Goal: Transaction & Acquisition: Purchase product/service

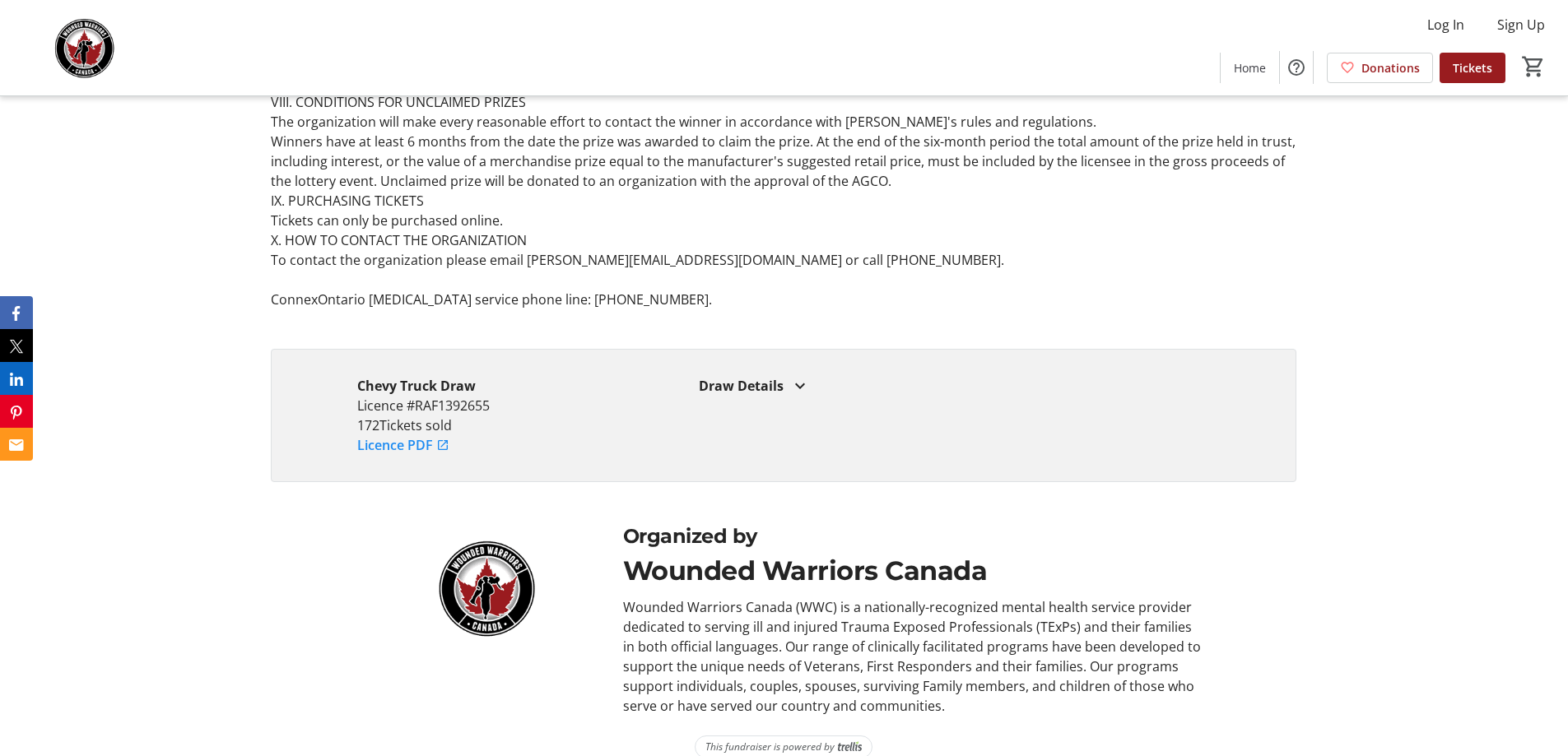
scroll to position [4834, 0]
click at [792, 374] on mat-icon at bounding box center [800, 383] width 20 height 20
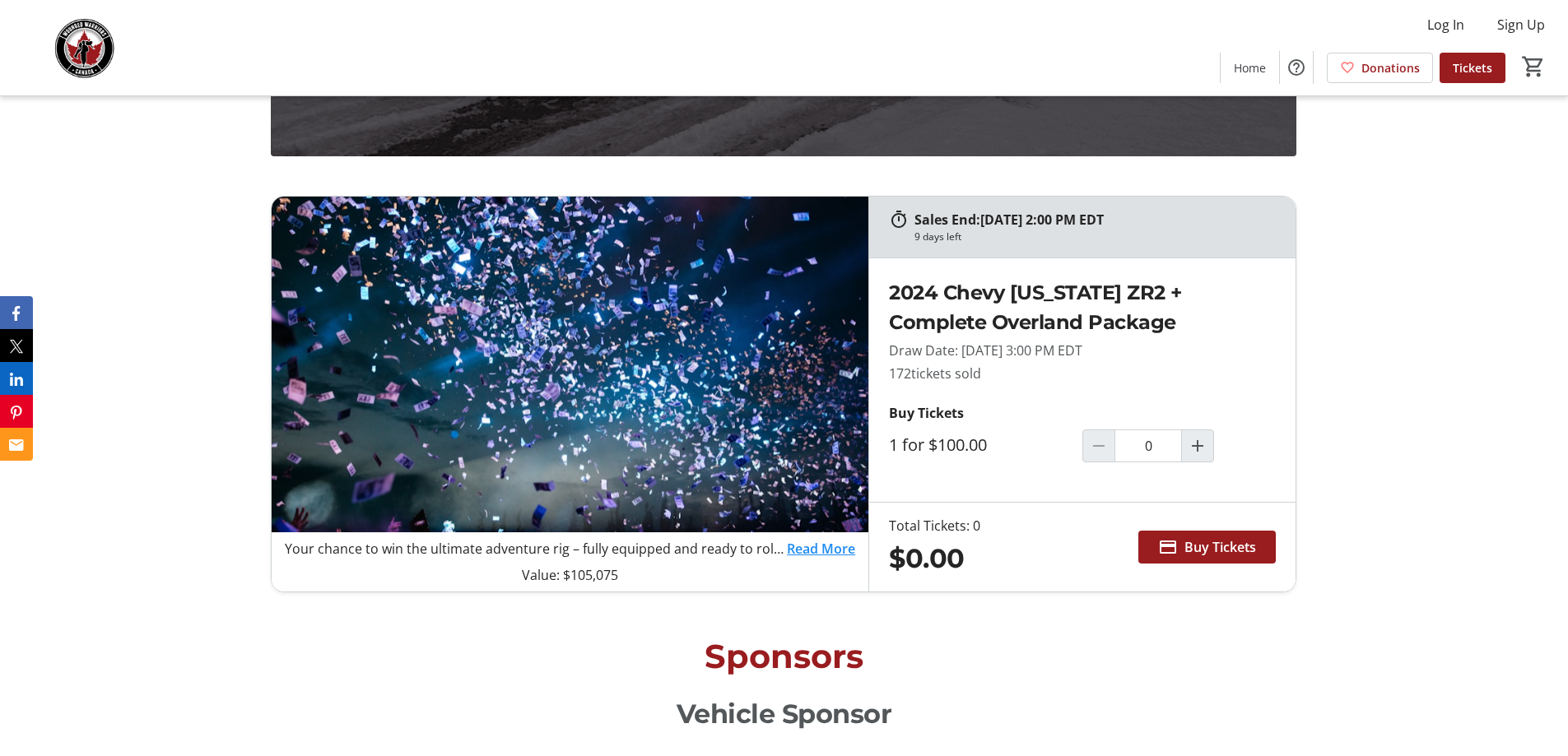
scroll to position [1317, 0]
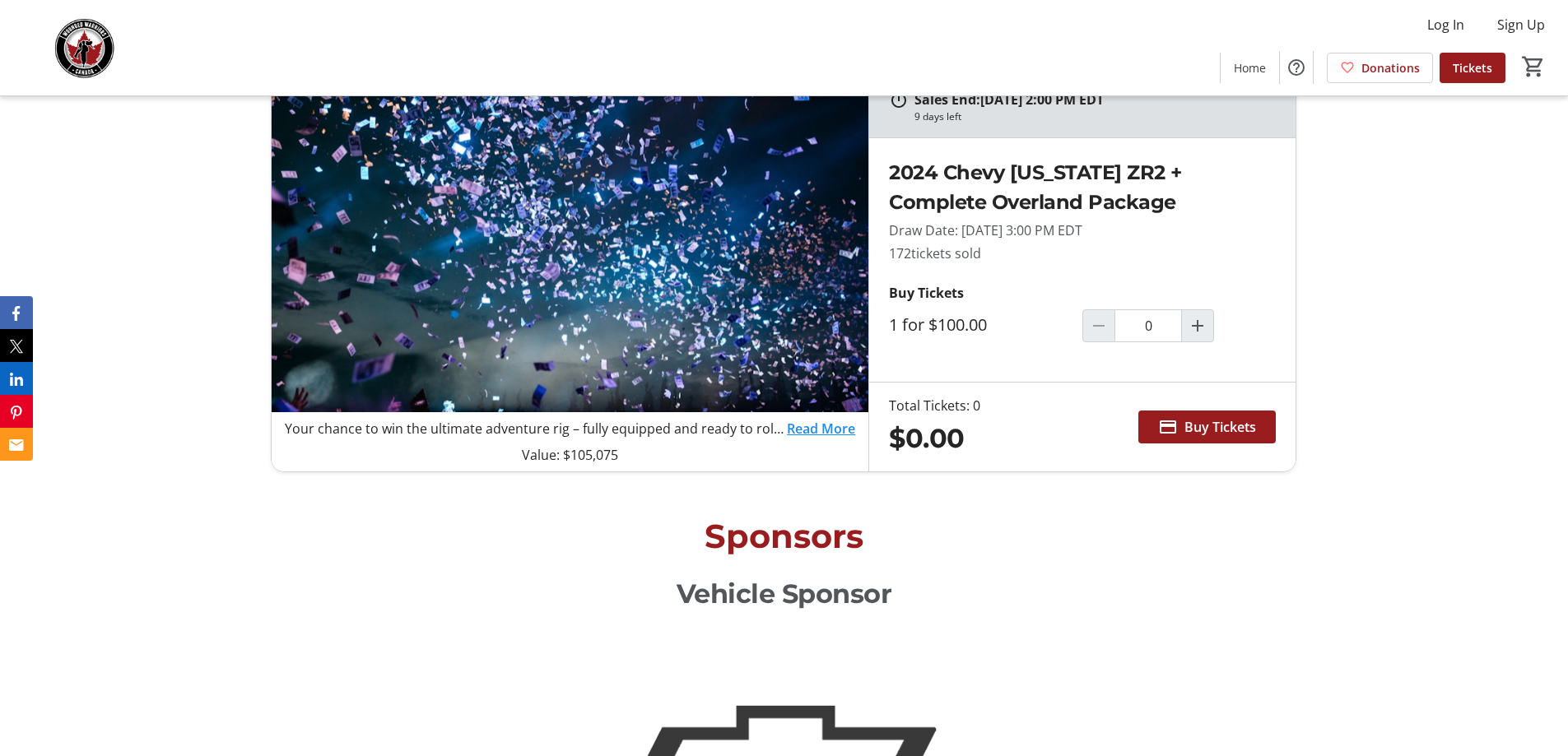
click at [793, 434] on link "Read More" at bounding box center [820, 428] width 69 height 20
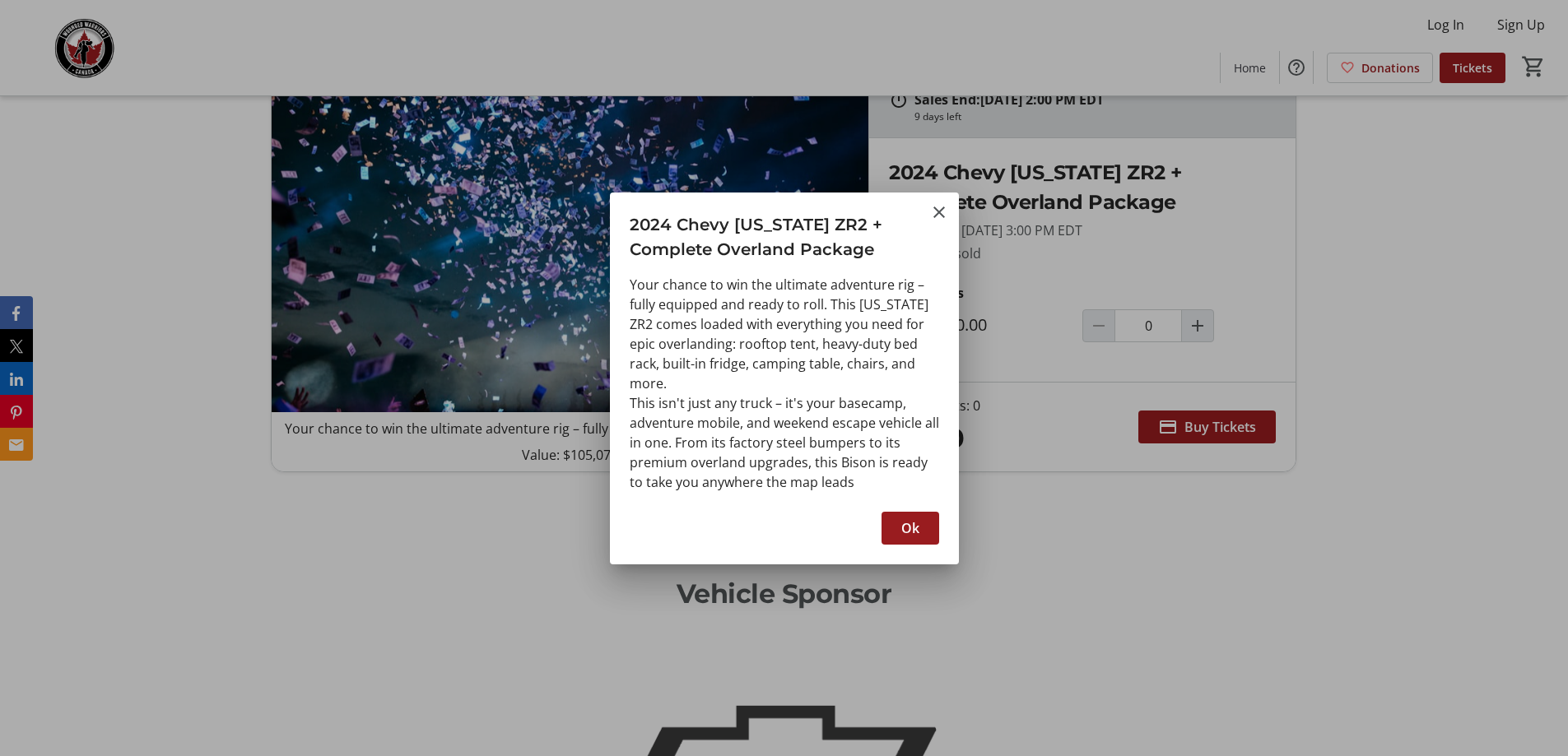
scroll to position [0, 0]
click at [913, 529] on span "Ok" at bounding box center [909, 528] width 18 height 20
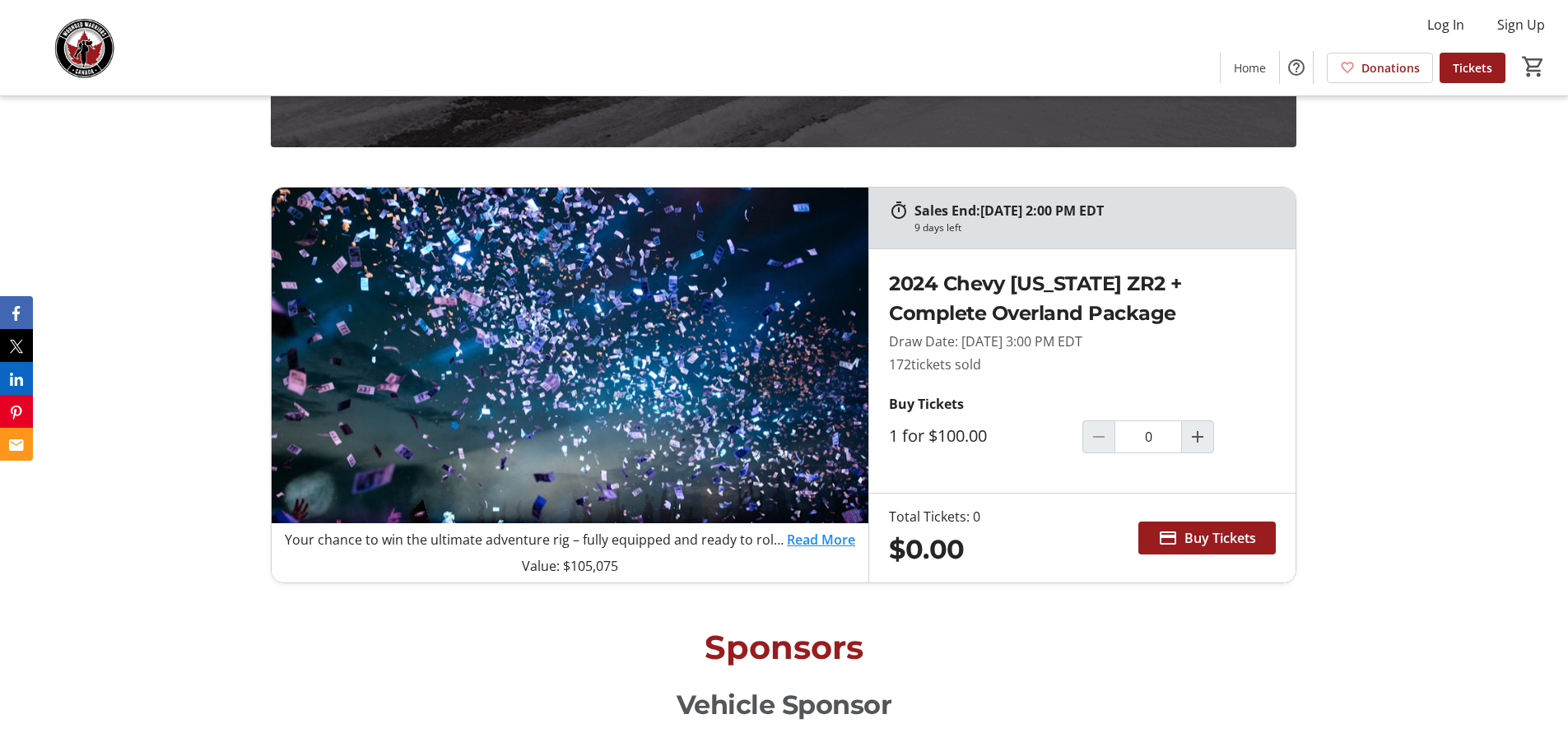
scroll to position [1234, 0]
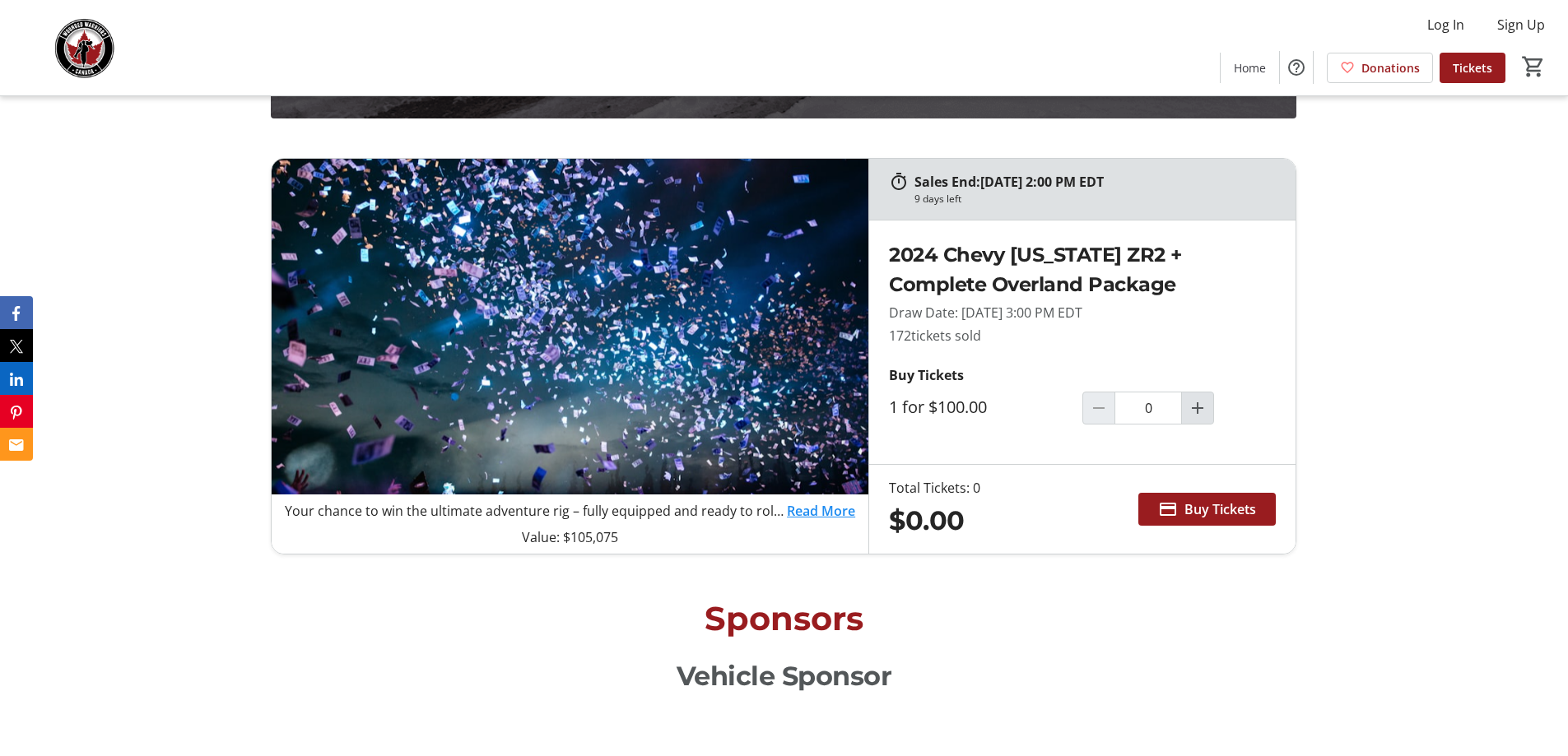
click at [1191, 408] on mat-icon "Increment by one" at bounding box center [1197, 408] width 20 height 20
type input "1"
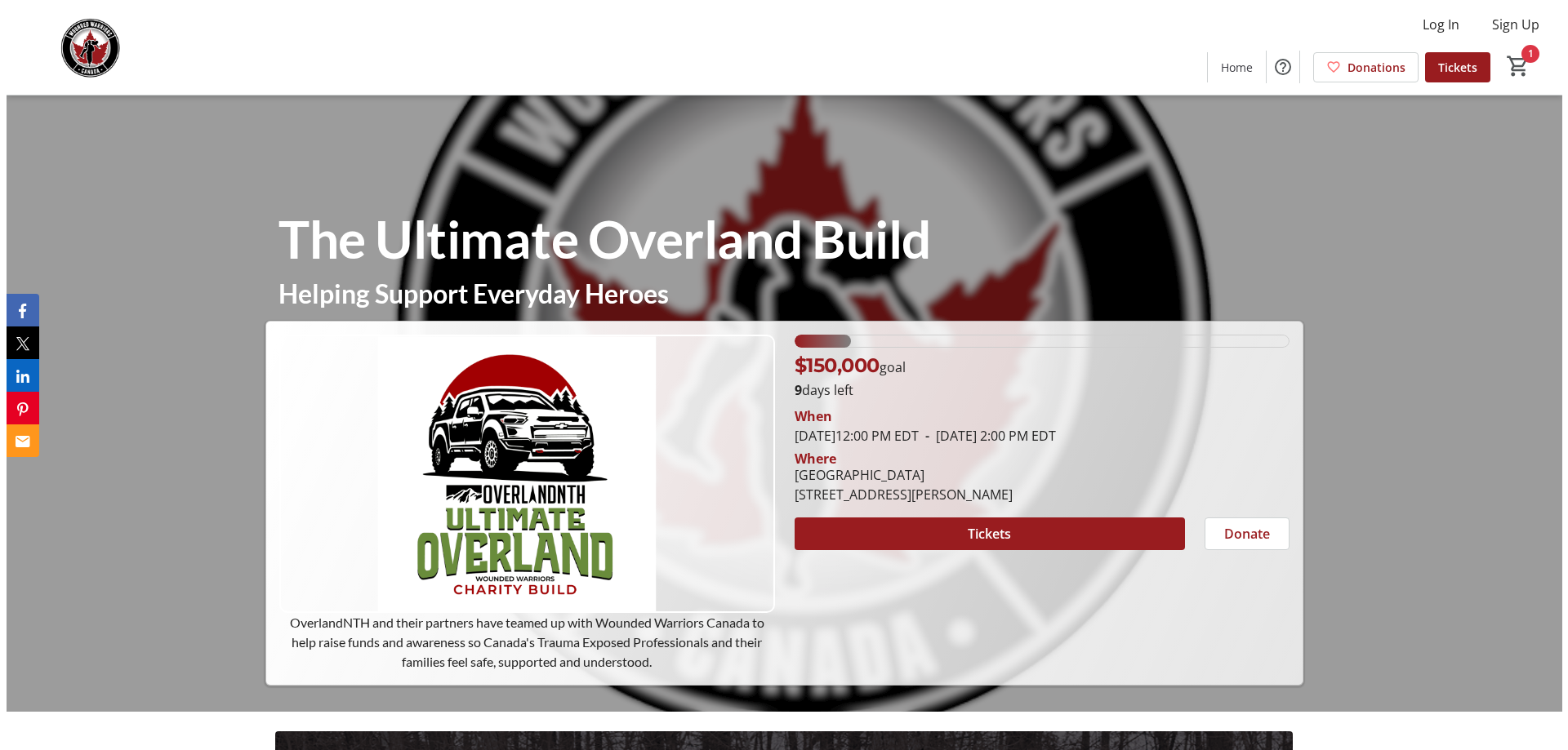
scroll to position [0, 0]
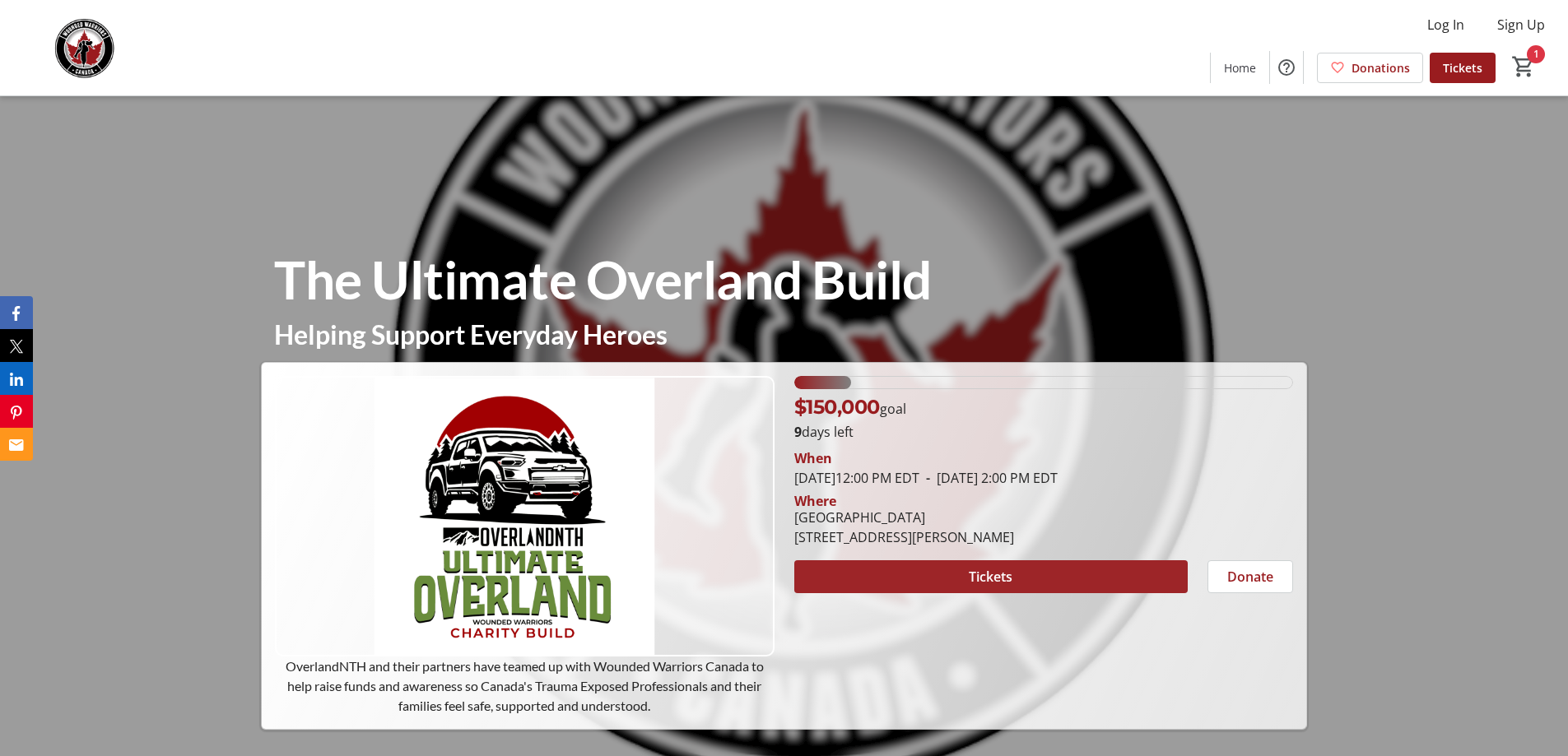
click at [1061, 581] on span at bounding box center [990, 577] width 394 height 39
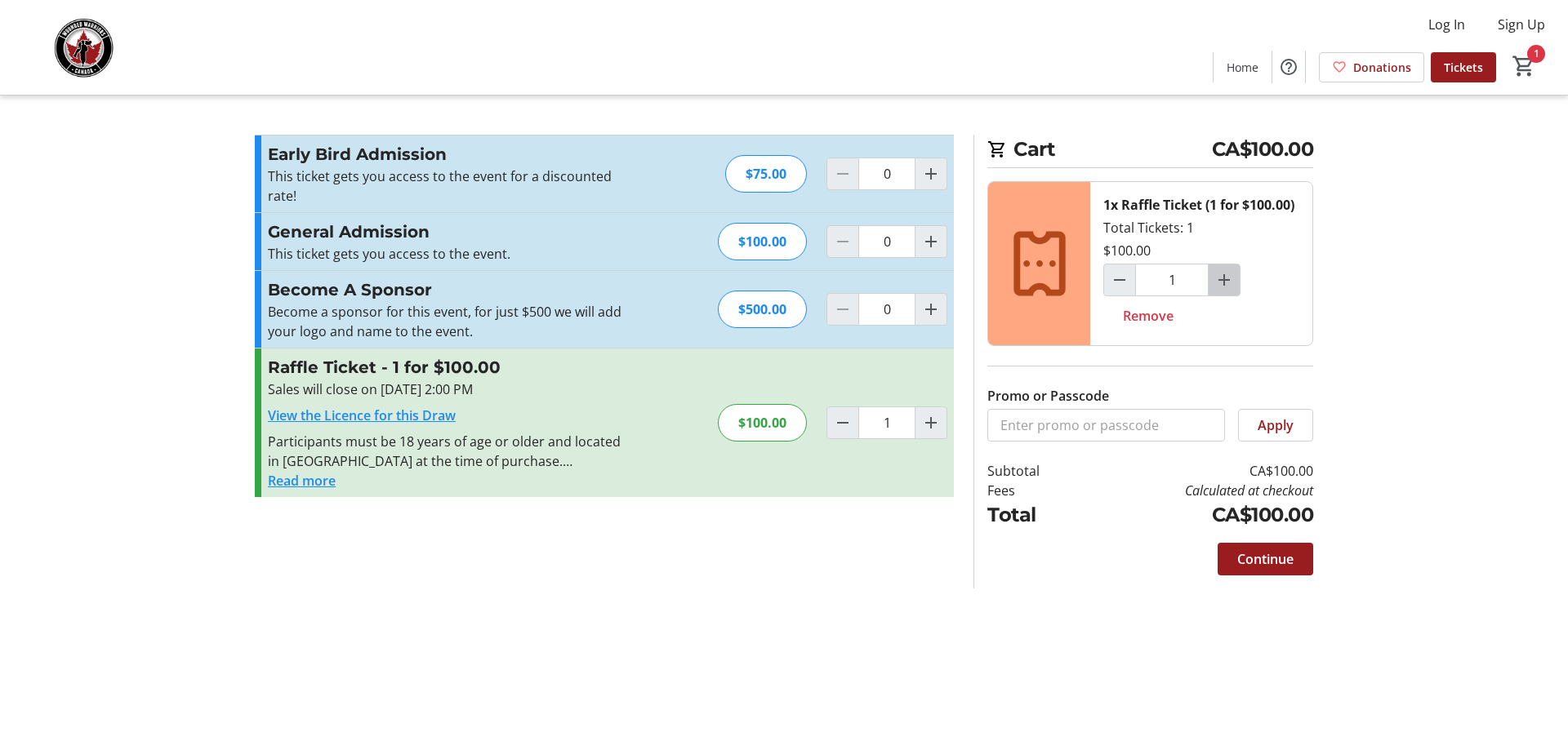
click at [1230, 286] on mat-icon "Increment by one" at bounding box center [1224, 280] width 20 height 20
type input "3"
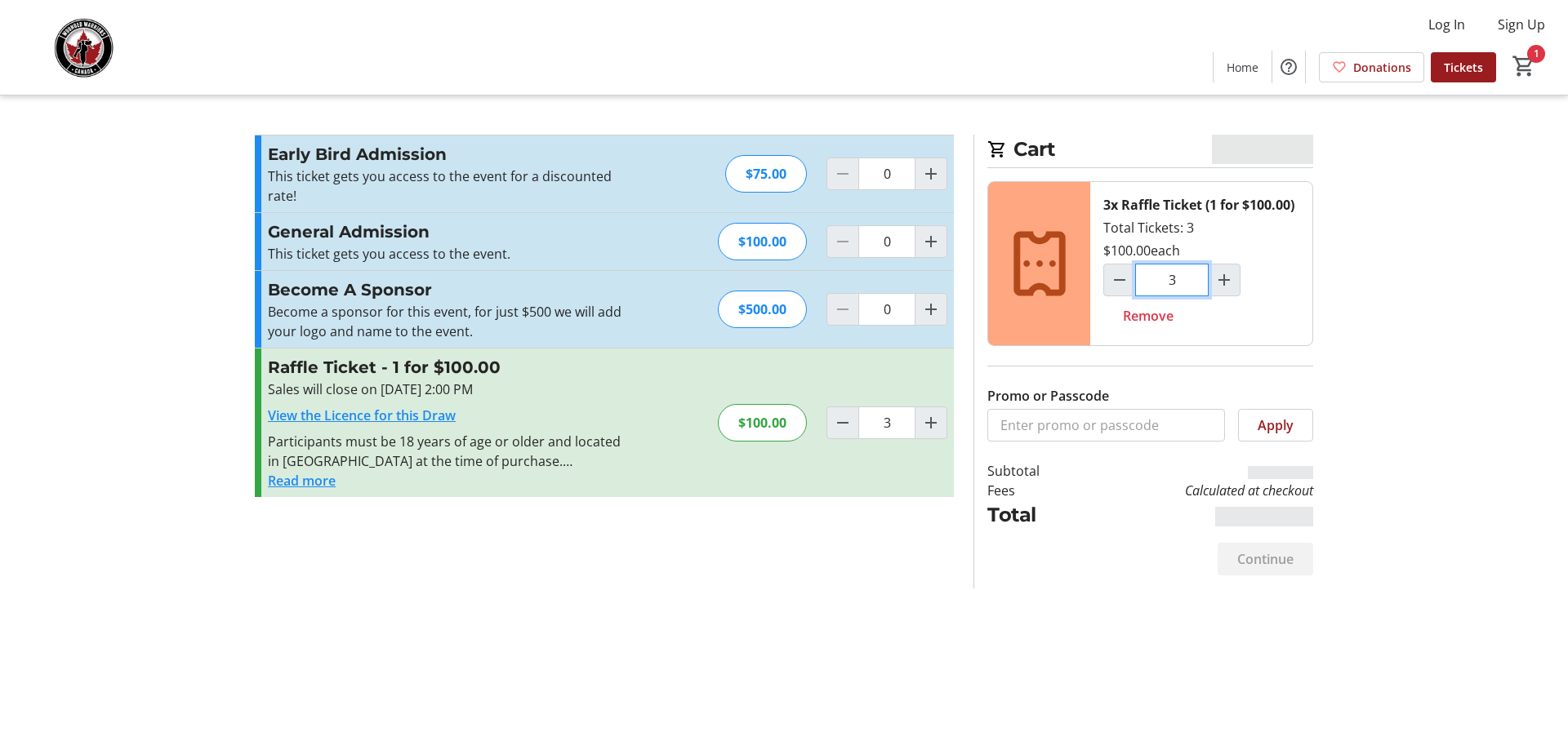
click at [1183, 285] on input "3" at bounding box center [1172, 280] width 74 height 33
type input "314"
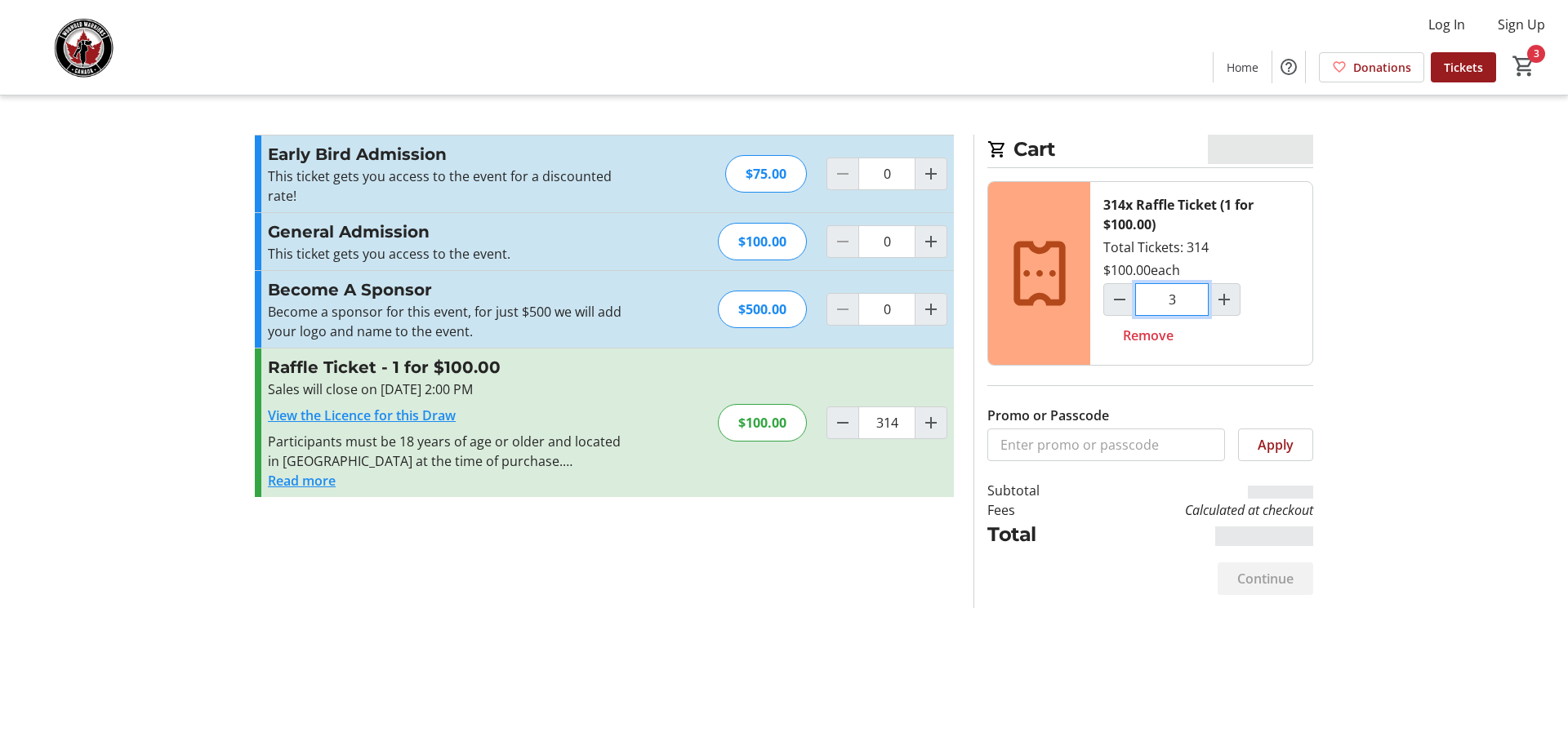
type input "0"
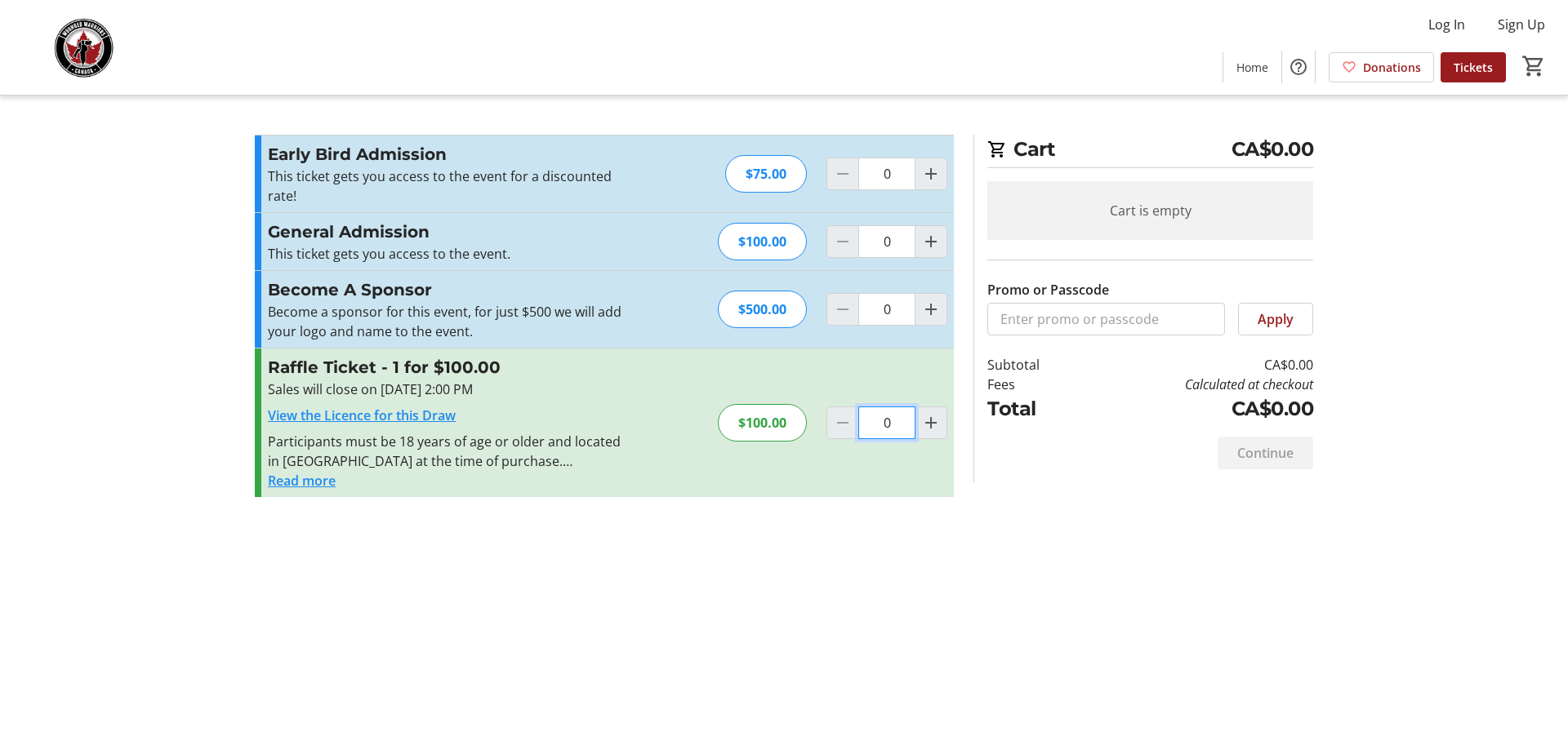
click at [887, 425] on input "0" at bounding box center [887, 422] width 57 height 33
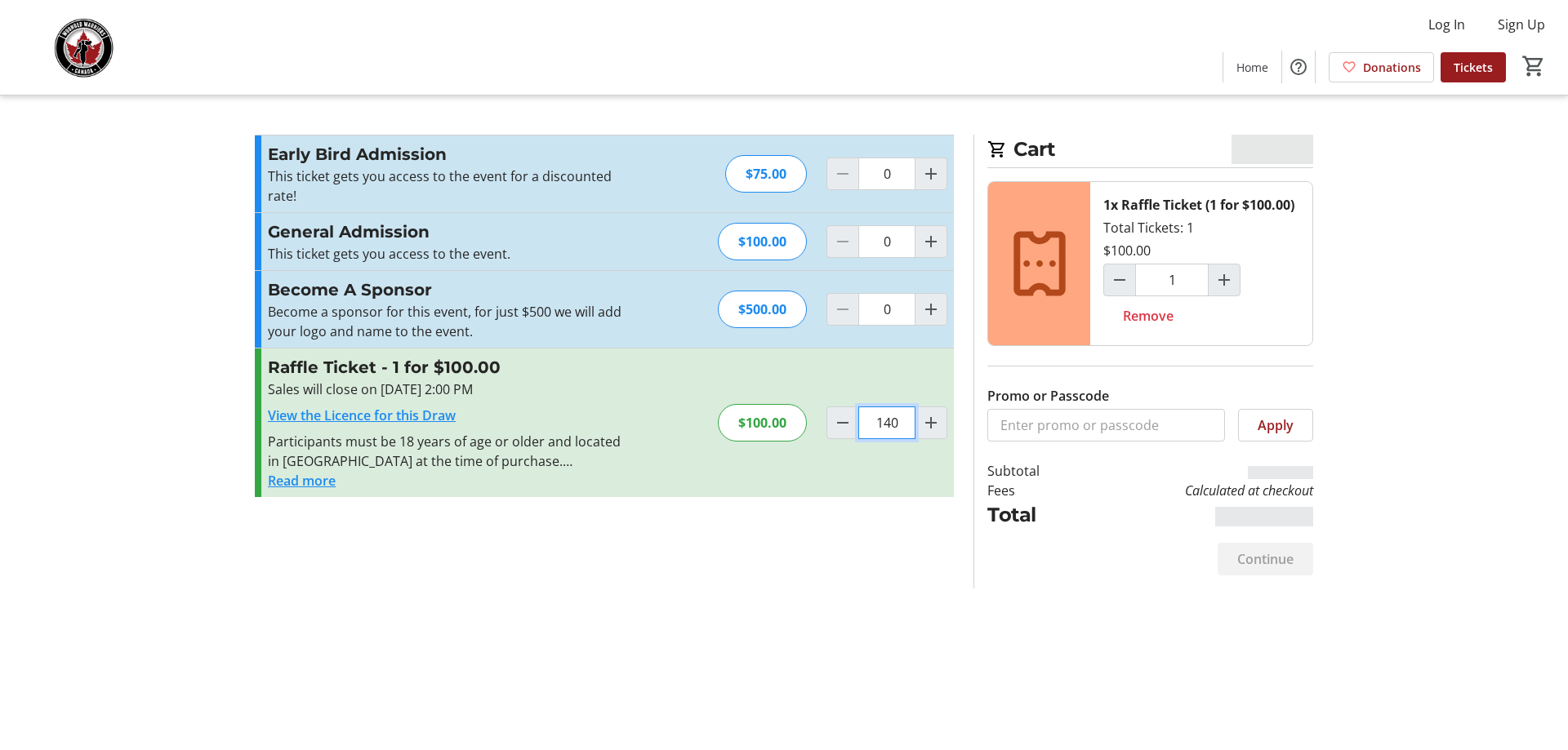
type input "1328"
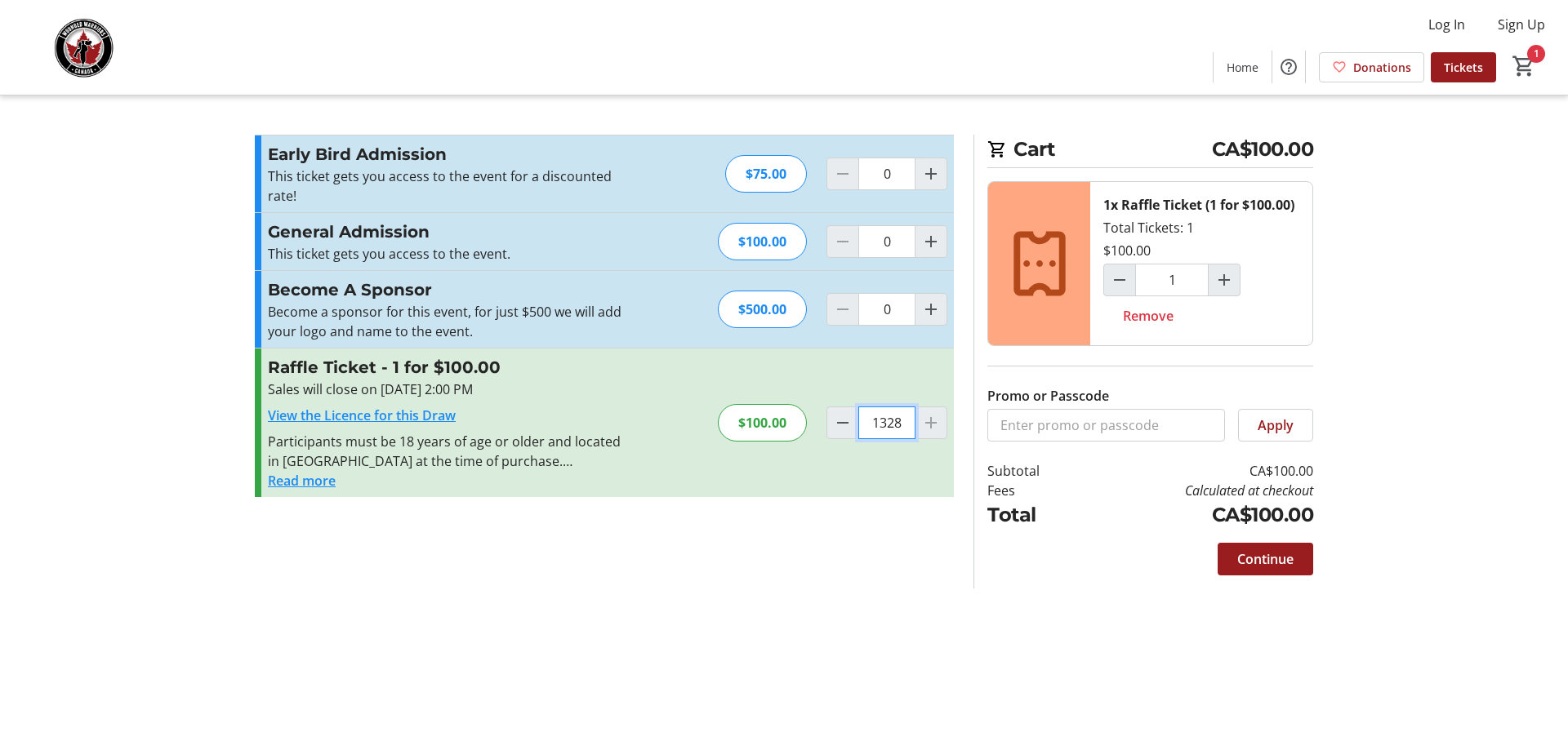
type input "1328"
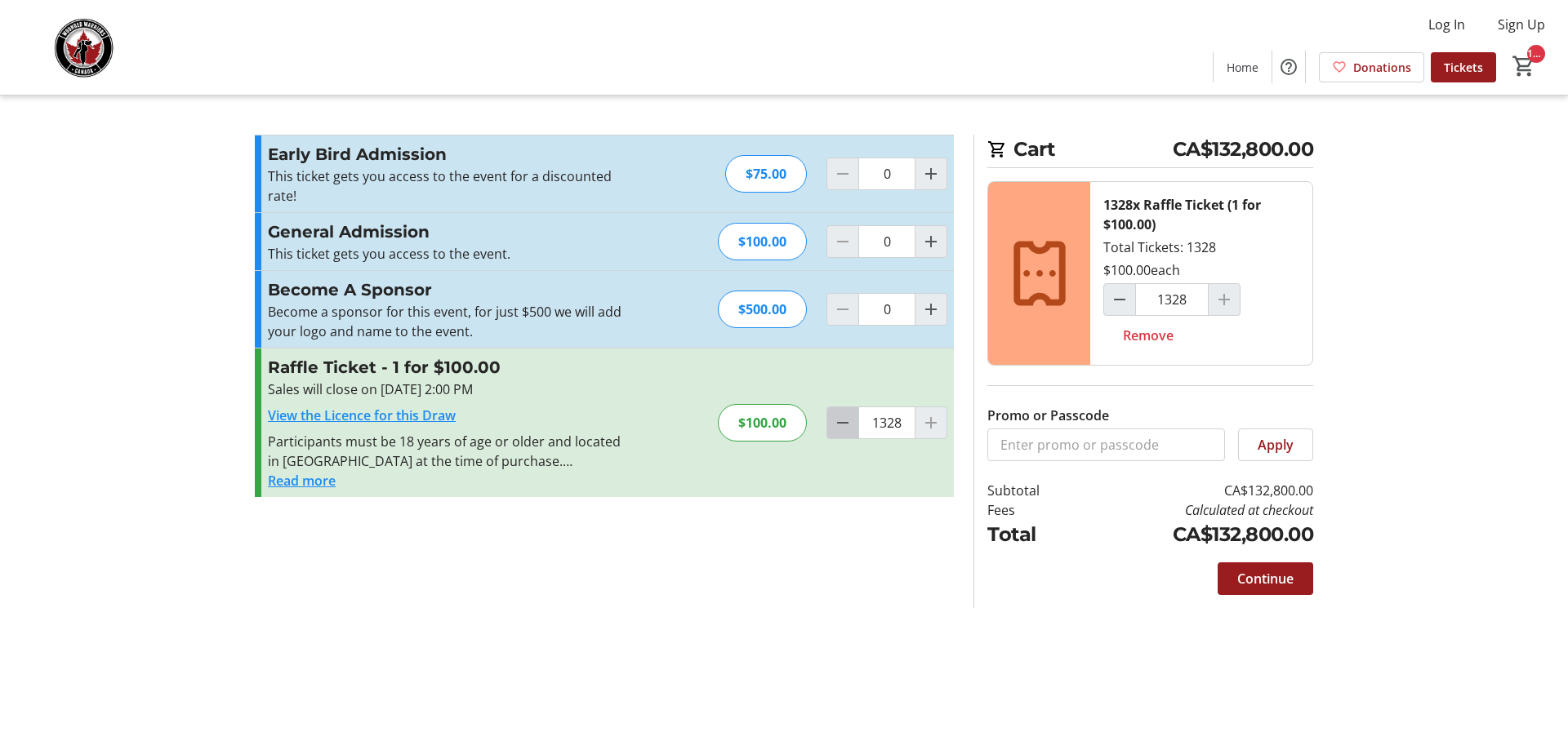
click at [842, 433] on span "Decrement by one" at bounding box center [842, 422] width 31 height 31
type input "1327"
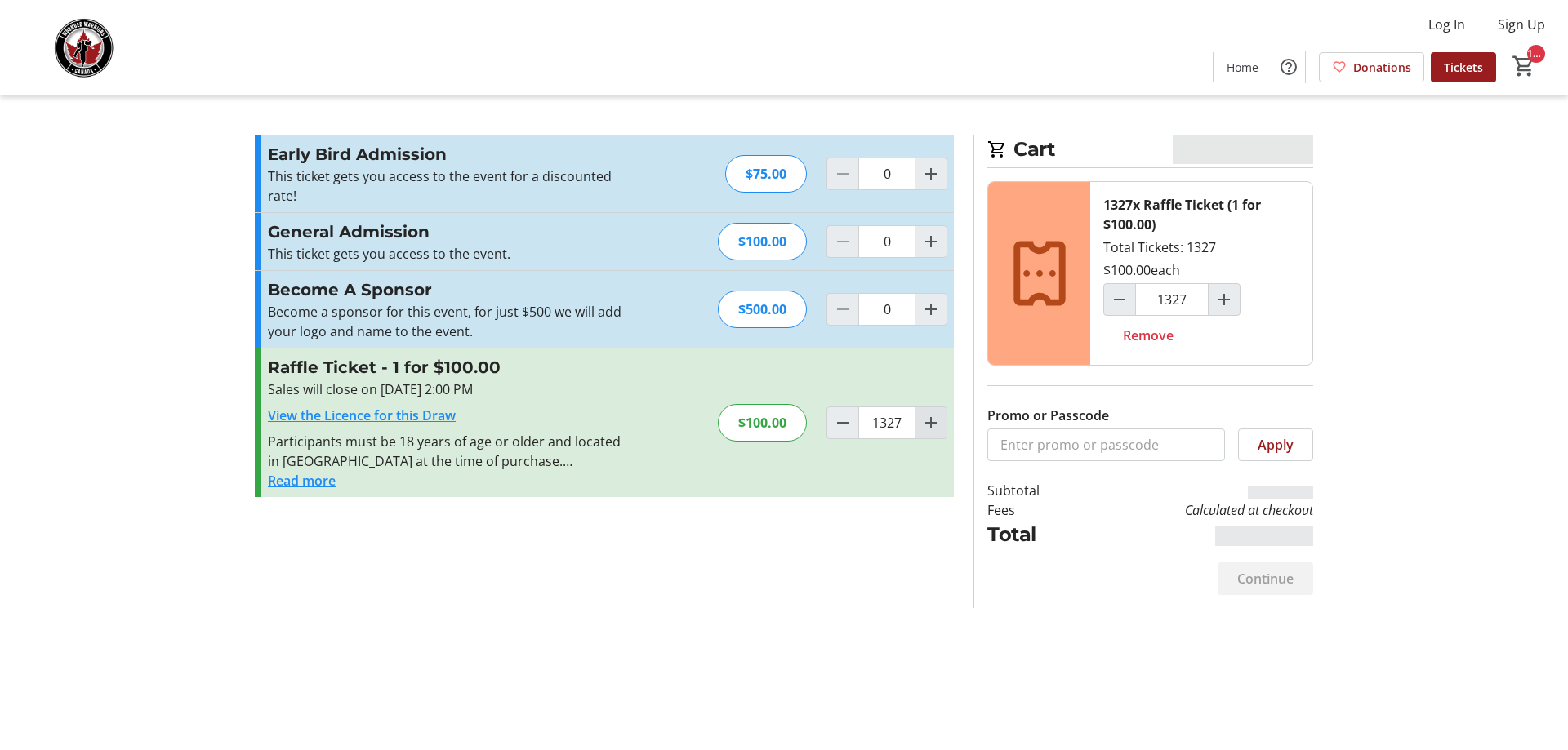
click at [933, 428] on mat-icon "Increment by one" at bounding box center [930, 422] width 20 height 20
type input "1328"
click at [933, 427] on div at bounding box center [930, 422] width 33 height 33
type input "1328"
click at [933, 427] on div at bounding box center [930, 422] width 33 height 33
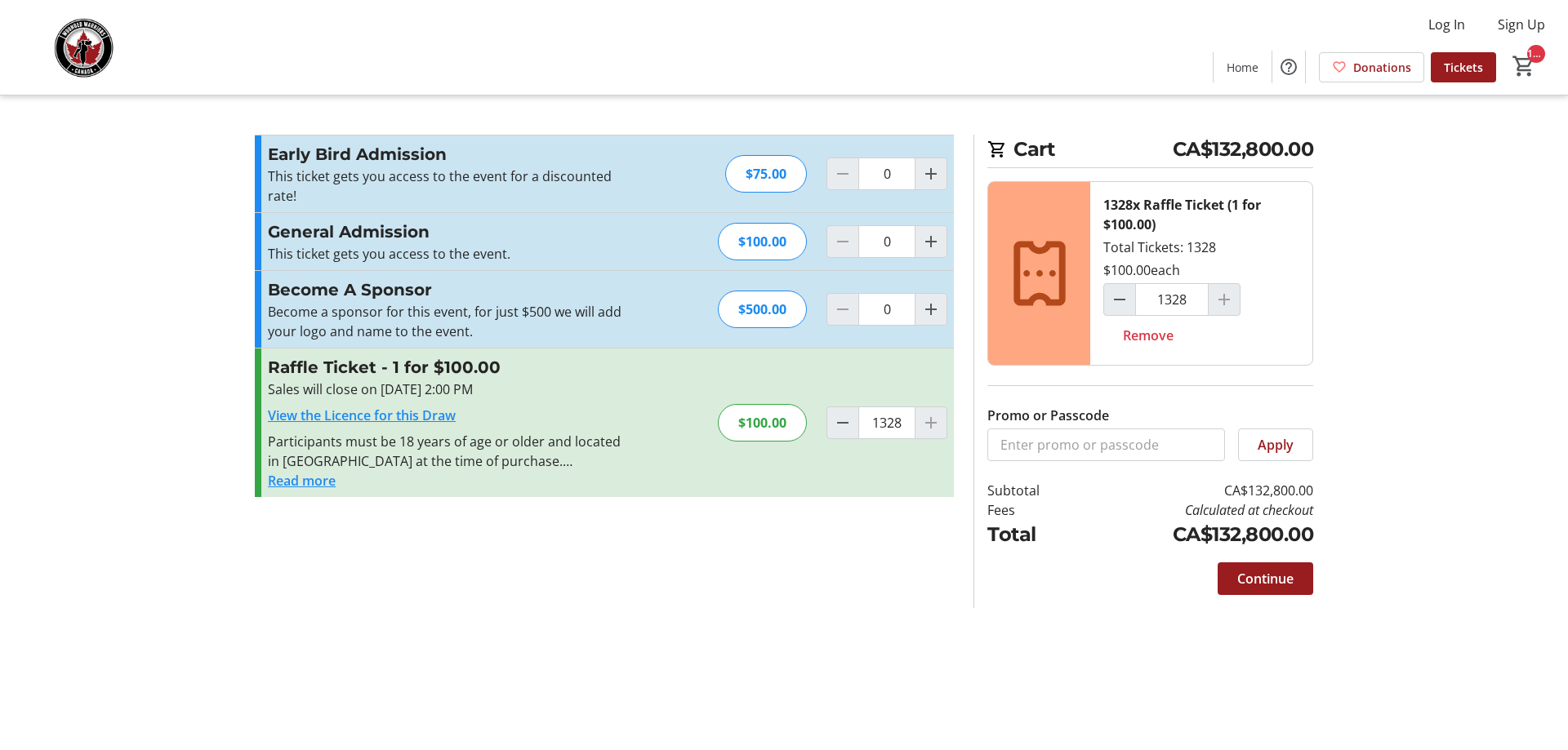
click at [933, 427] on div at bounding box center [930, 422] width 33 height 33
